Goal: Navigation & Orientation: Find specific page/section

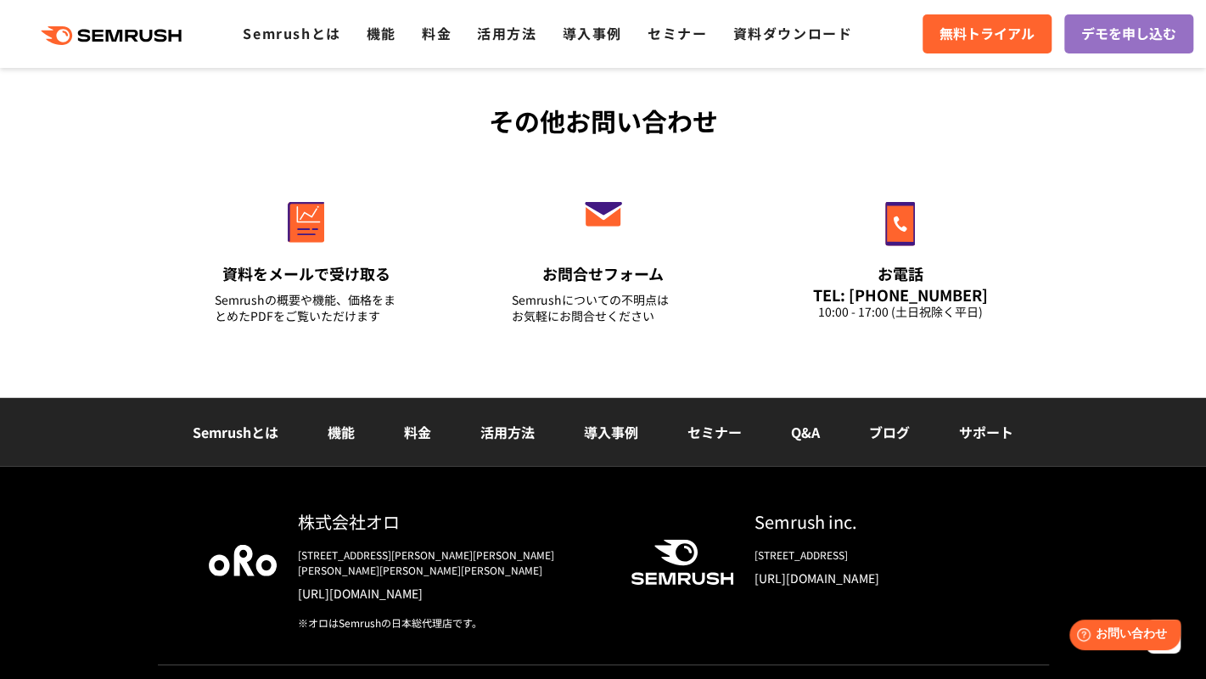
scroll to position [6034, 0]
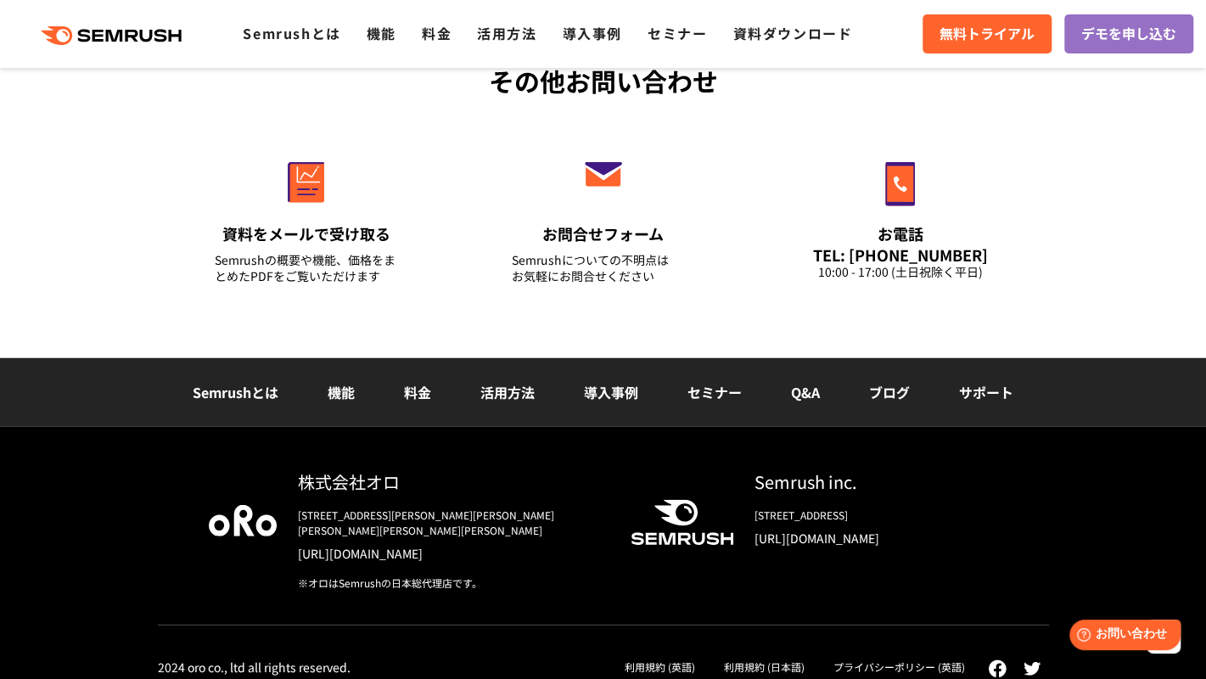
click at [960, 660] on link "プライバシーポリシー (英語)" at bounding box center [900, 667] width 132 height 14
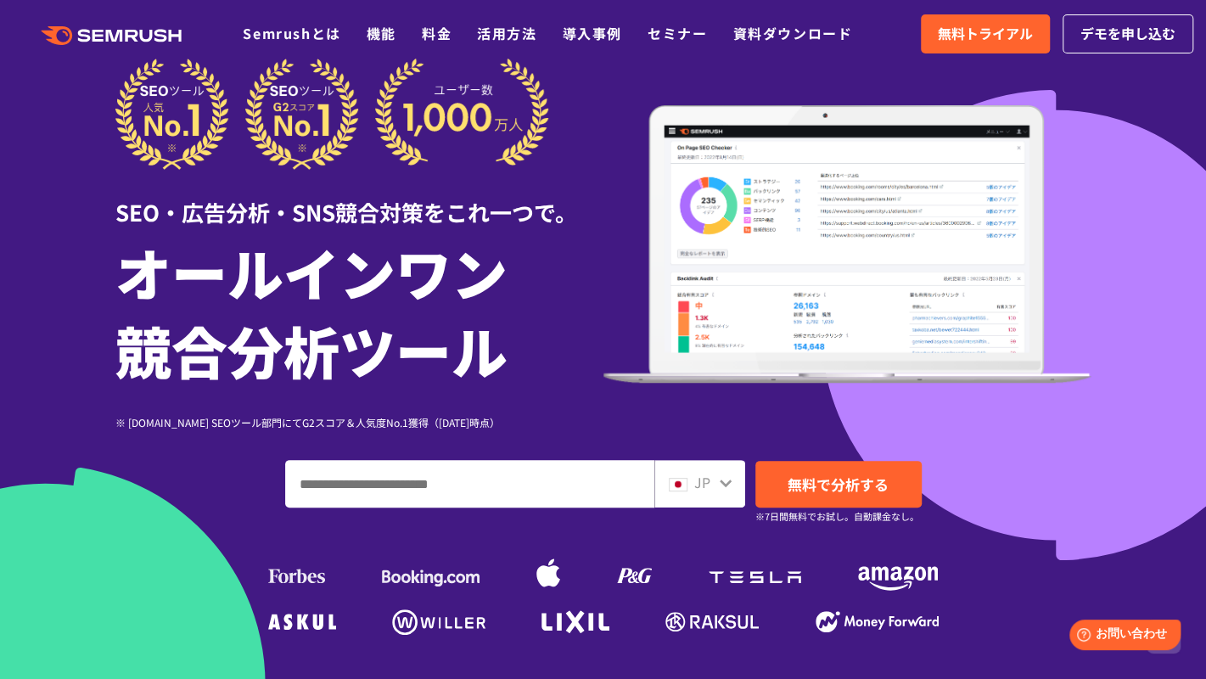
scroll to position [0, 0]
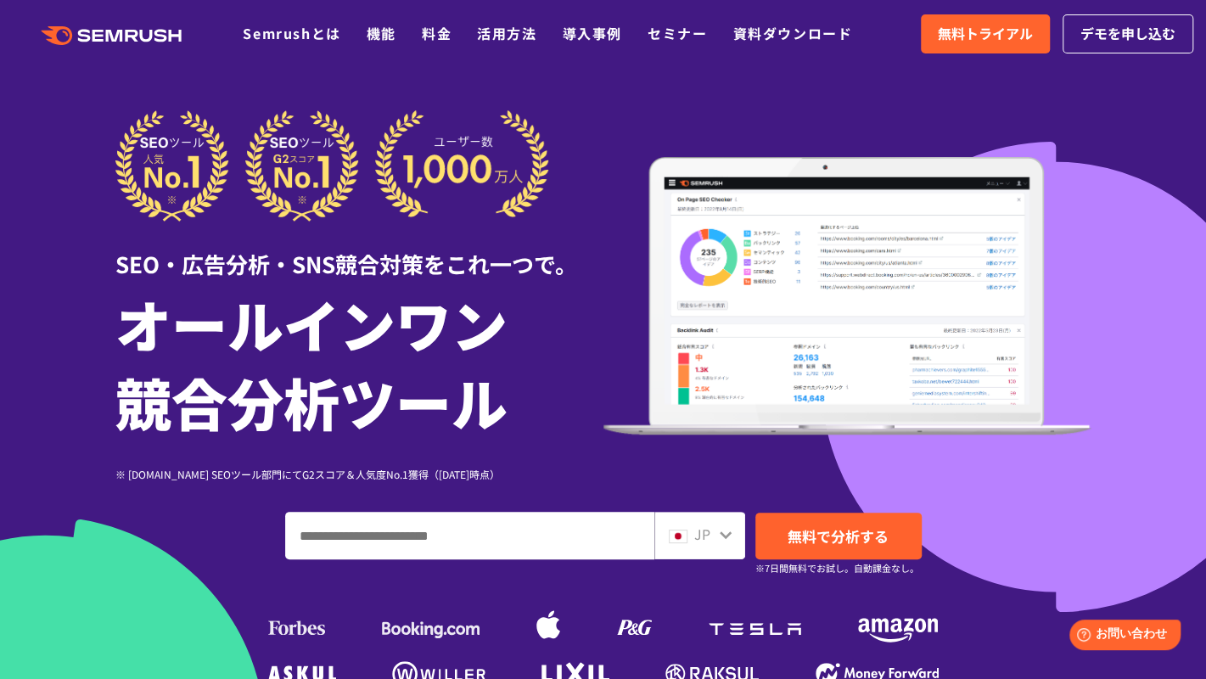
click at [48, 120] on div at bounding box center [603, 473] width 1206 height 946
click at [475, 536] on input "ドメイン、キーワードまたはURLを入力してください" at bounding box center [470, 536] width 368 height 46
click at [726, 538] on icon at bounding box center [726, 535] width 12 height 8
click at [723, 537] on icon at bounding box center [726, 535] width 12 height 8
click at [728, 541] on icon at bounding box center [726, 535] width 14 height 14
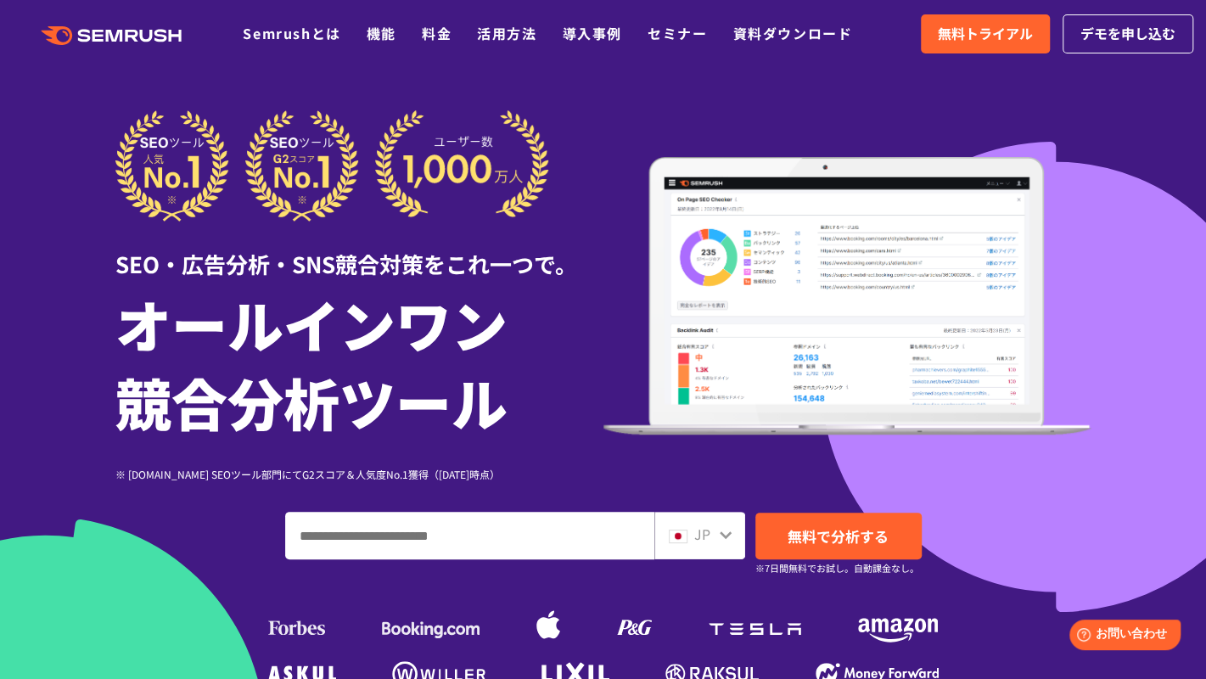
click at [722, 537] on icon at bounding box center [726, 535] width 14 height 14
click at [688, 533] on div "JP" at bounding box center [696, 535] width 54 height 22
click at [694, 531] on span "JP" at bounding box center [702, 534] width 16 height 20
click at [722, 540] on icon at bounding box center [726, 535] width 14 height 14
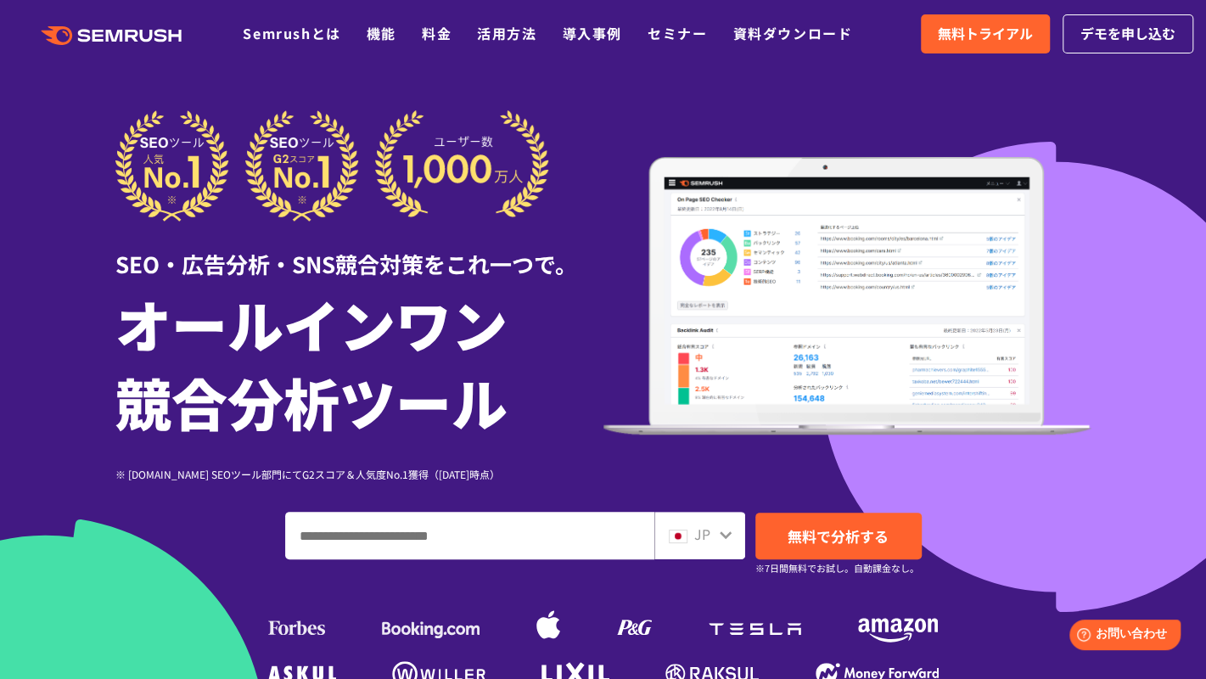
click at [733, 538] on div "JP" at bounding box center [699, 536] width 91 height 48
click at [677, 542] on img at bounding box center [678, 537] width 19 height 14
click at [727, 542] on icon at bounding box center [726, 535] width 14 height 14
click at [733, 541] on div "JP" at bounding box center [699, 536] width 91 height 48
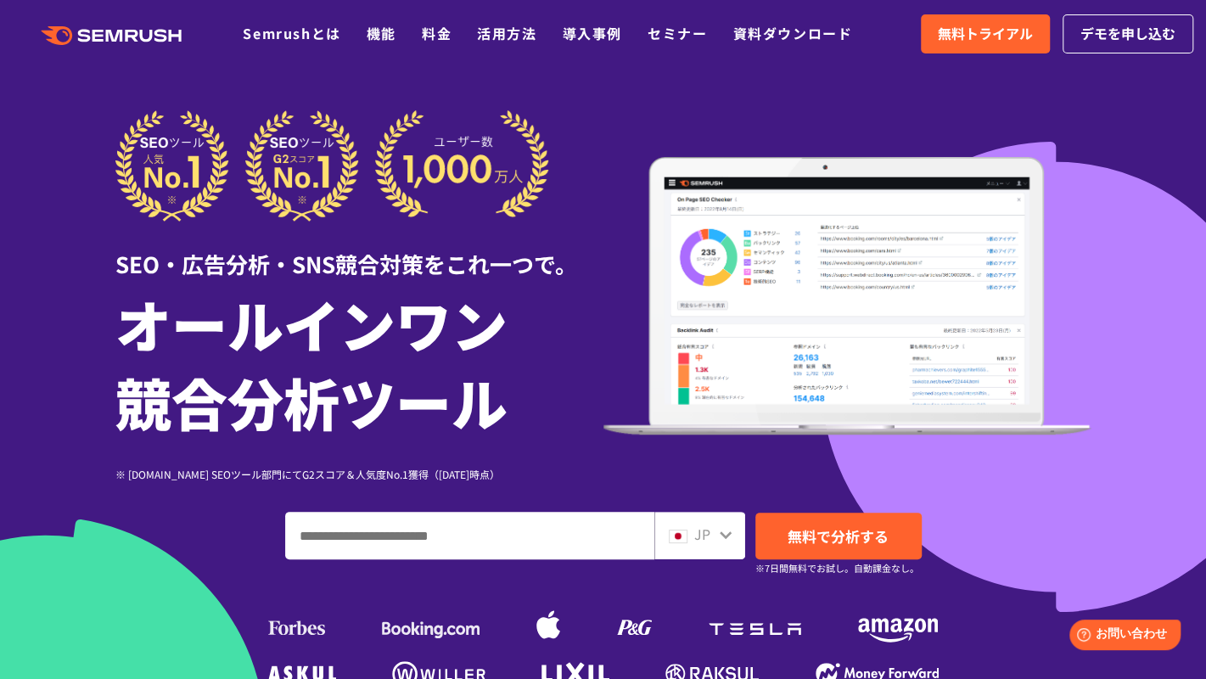
click at [707, 547] on div "JP" at bounding box center [699, 536] width 91 height 48
click at [709, 538] on span "JP" at bounding box center [702, 534] width 16 height 20
